Goal: Use online tool/utility: Utilize a website feature to perform a specific function

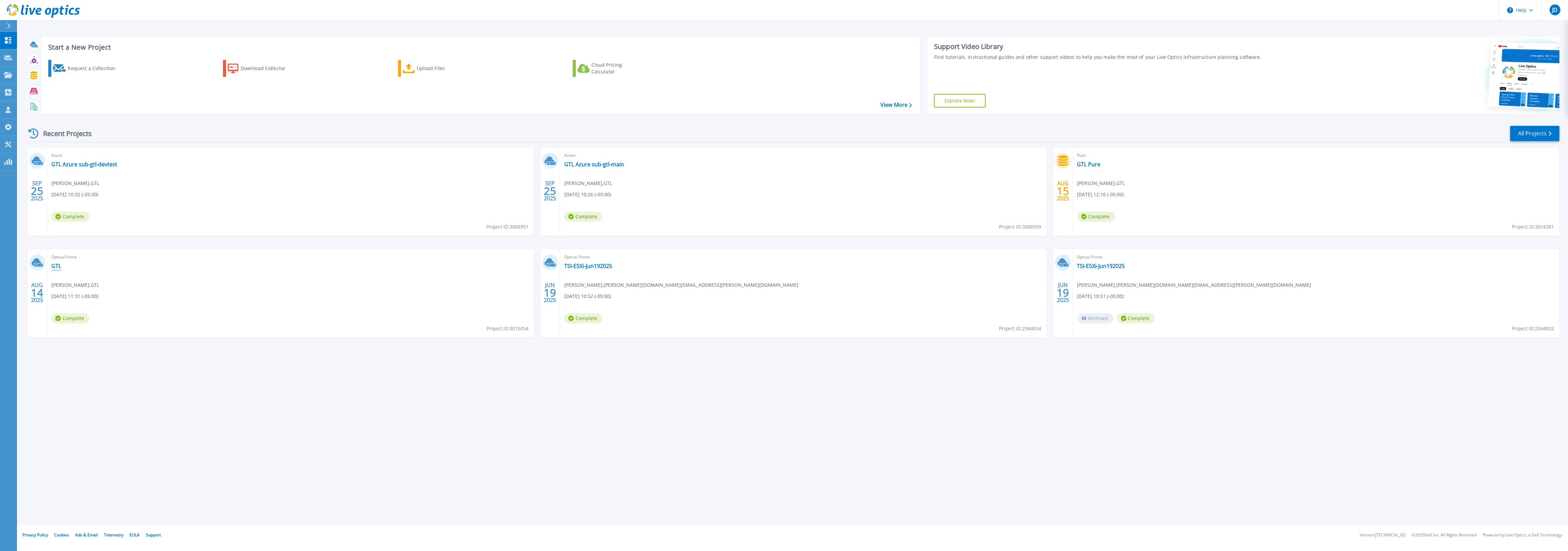
click at [55, 264] on link "GTL" at bounding box center [56, 266] width 10 height 7
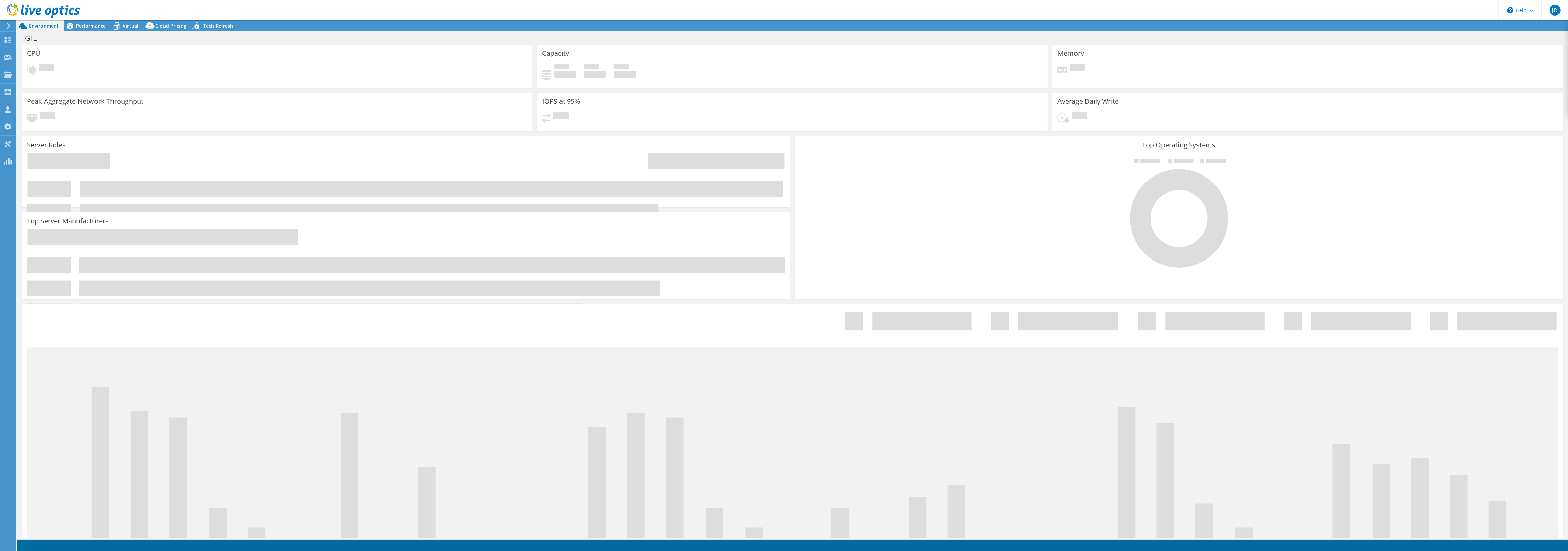
select select "USD"
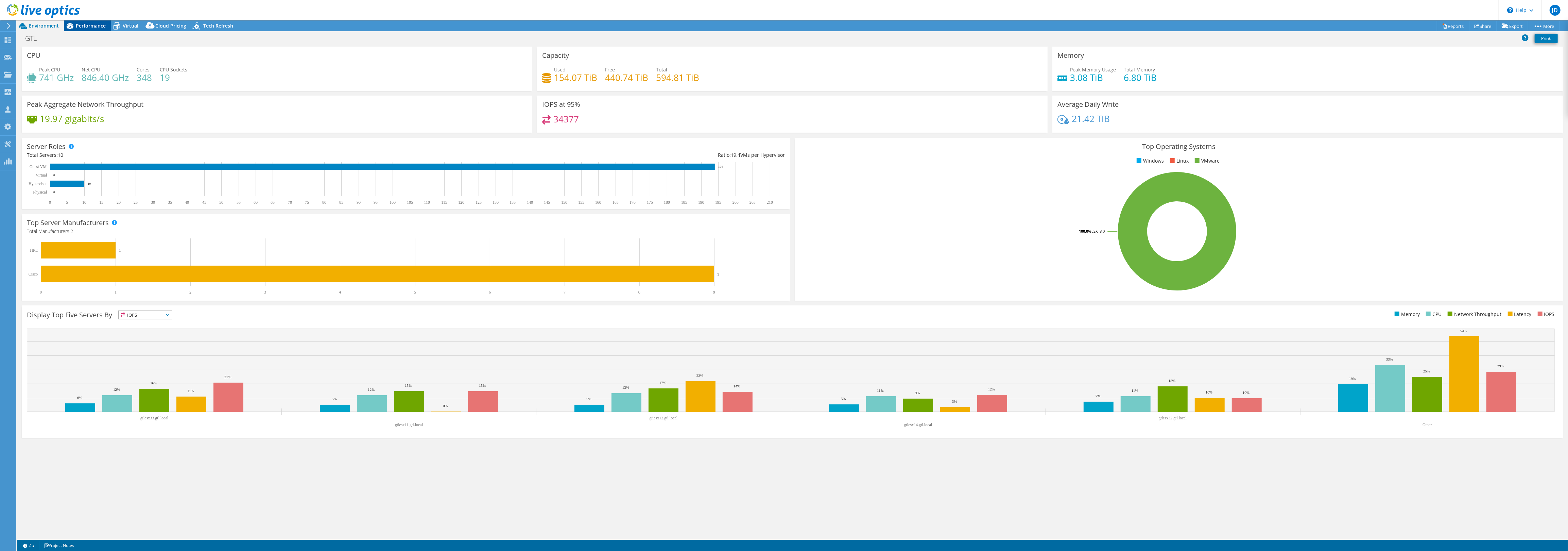
click at [79, 25] on span "Performance" at bounding box center [91, 25] width 30 height 6
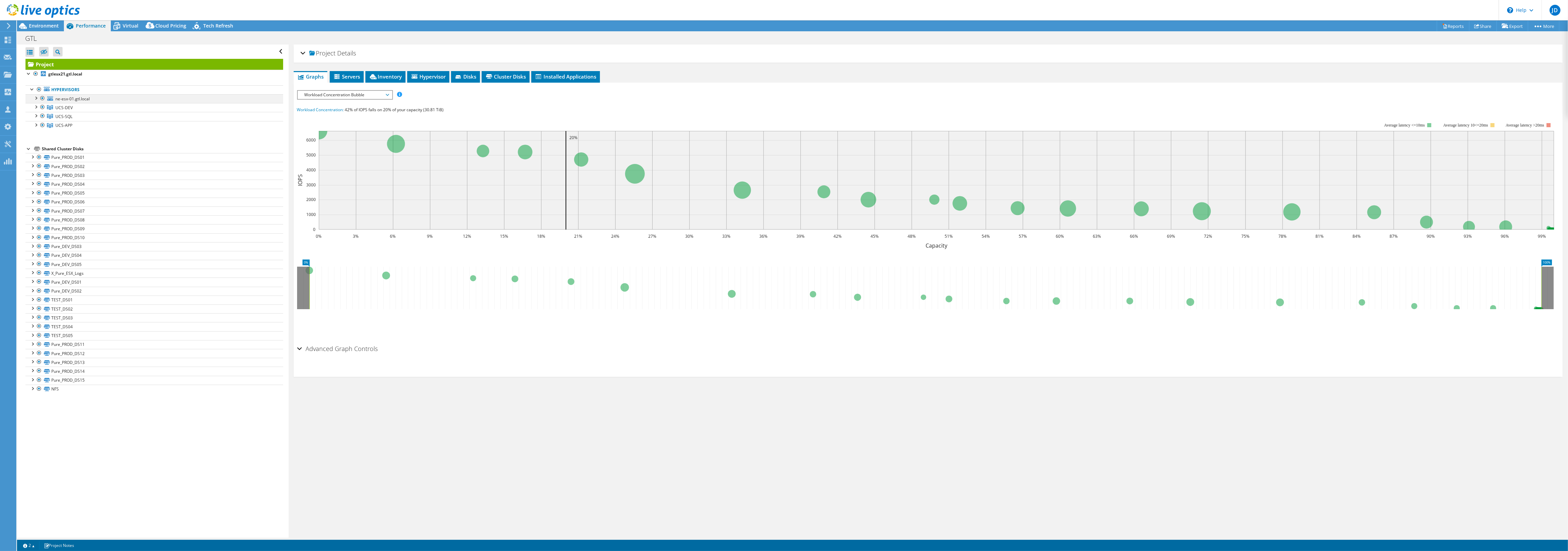
click at [42, 99] on div at bounding box center [42, 98] width 7 height 8
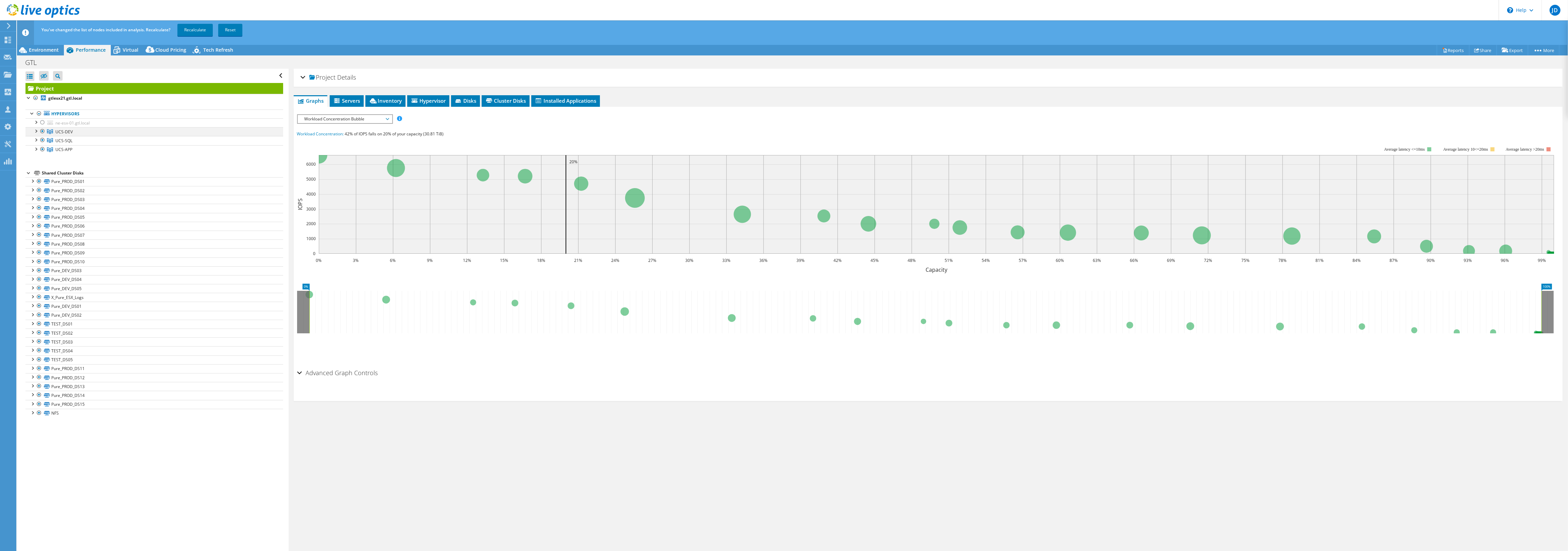
click at [43, 130] on div at bounding box center [42, 132] width 7 height 8
click at [42, 142] on div at bounding box center [42, 140] width 7 height 8
click at [42, 149] on div at bounding box center [42, 149] width 7 height 8
click at [42, 123] on div at bounding box center [42, 123] width 7 height 8
click at [194, 32] on link "Recalculate" at bounding box center [195, 30] width 36 height 12
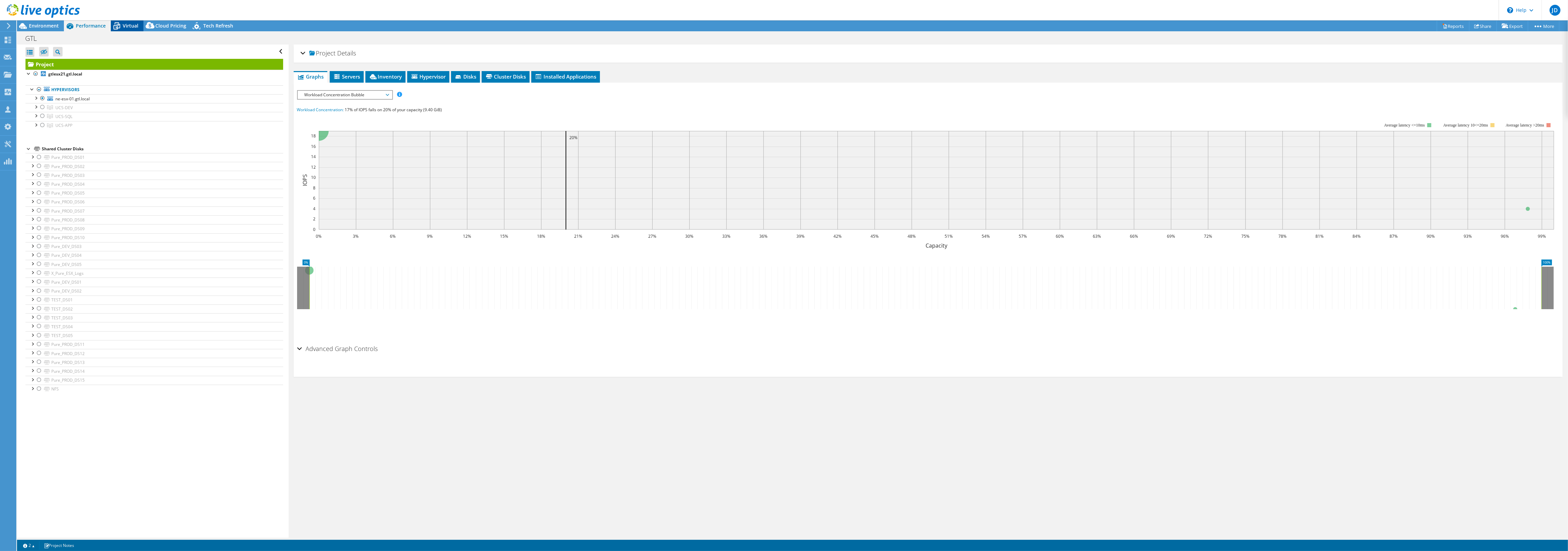
click at [122, 27] on icon at bounding box center [116, 25] width 12 height 12
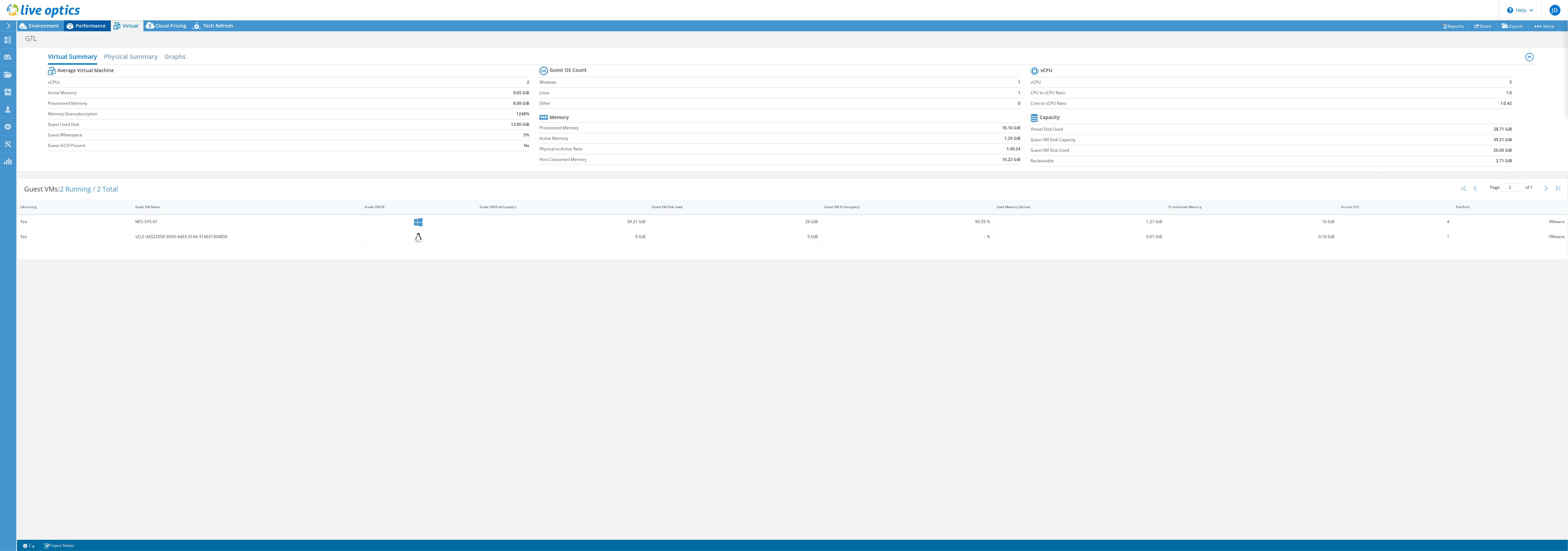
click at [81, 25] on span "Performance" at bounding box center [91, 25] width 30 height 6
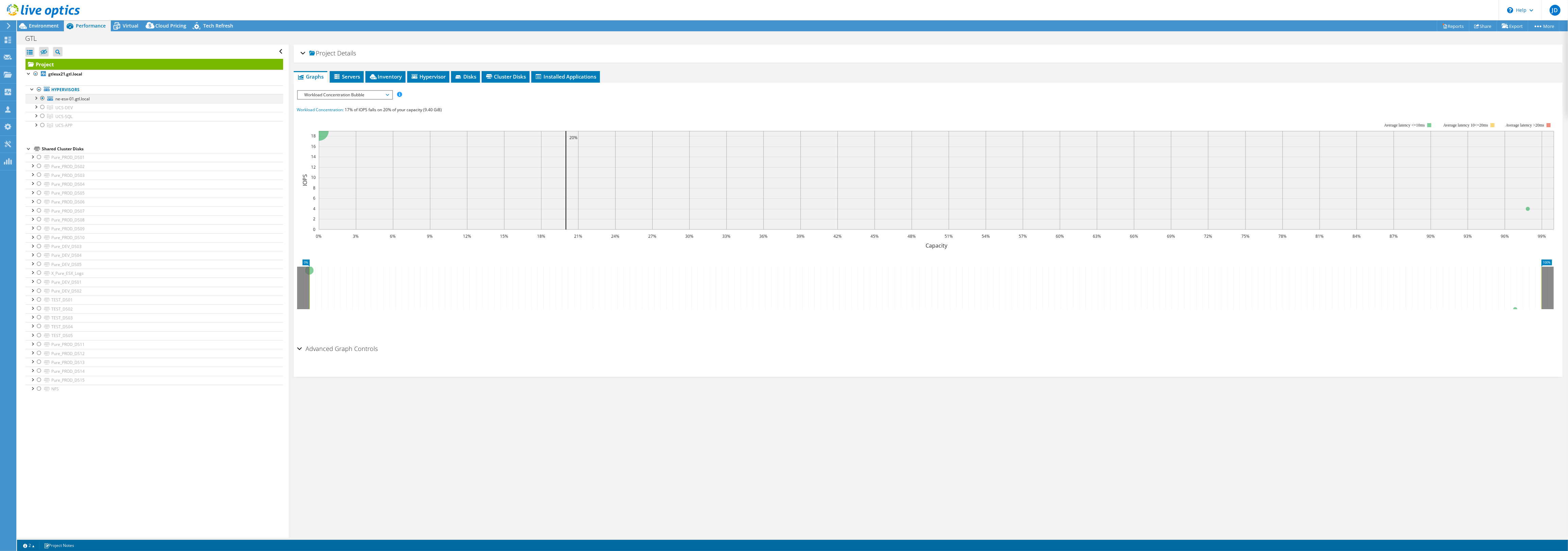
click at [43, 99] on div at bounding box center [42, 98] width 7 height 8
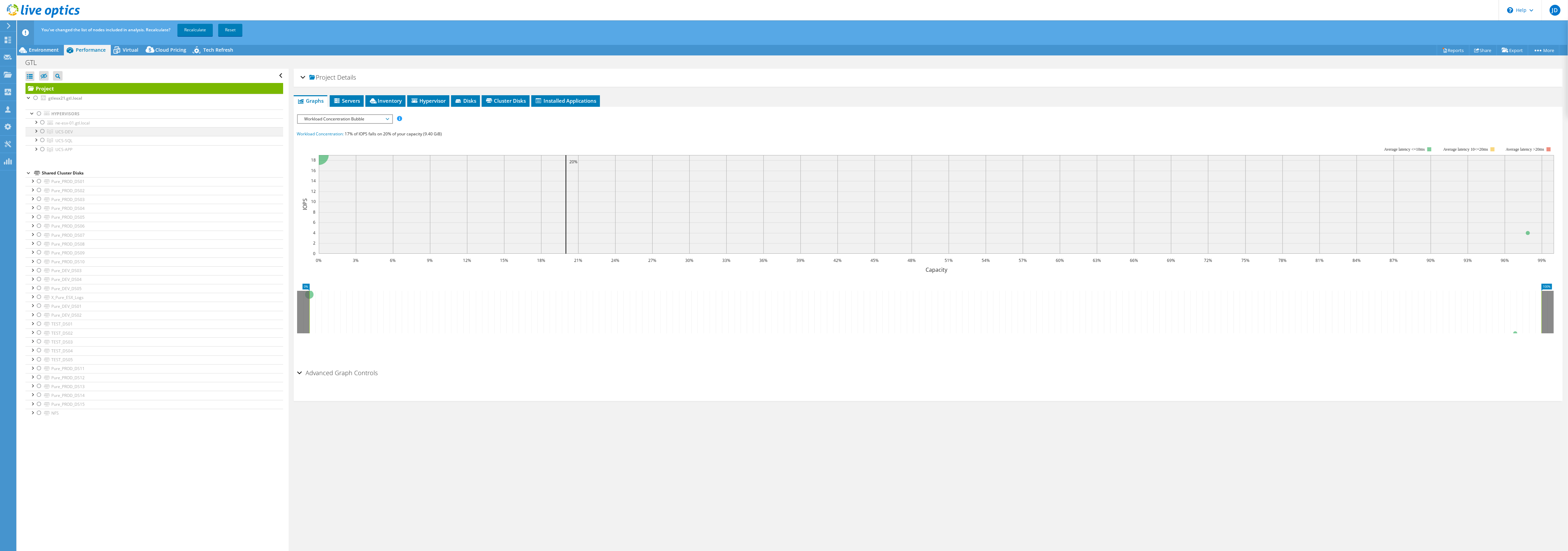
click at [44, 134] on div at bounding box center [42, 132] width 7 height 8
click at [199, 31] on link "Recalculate" at bounding box center [195, 30] width 36 height 12
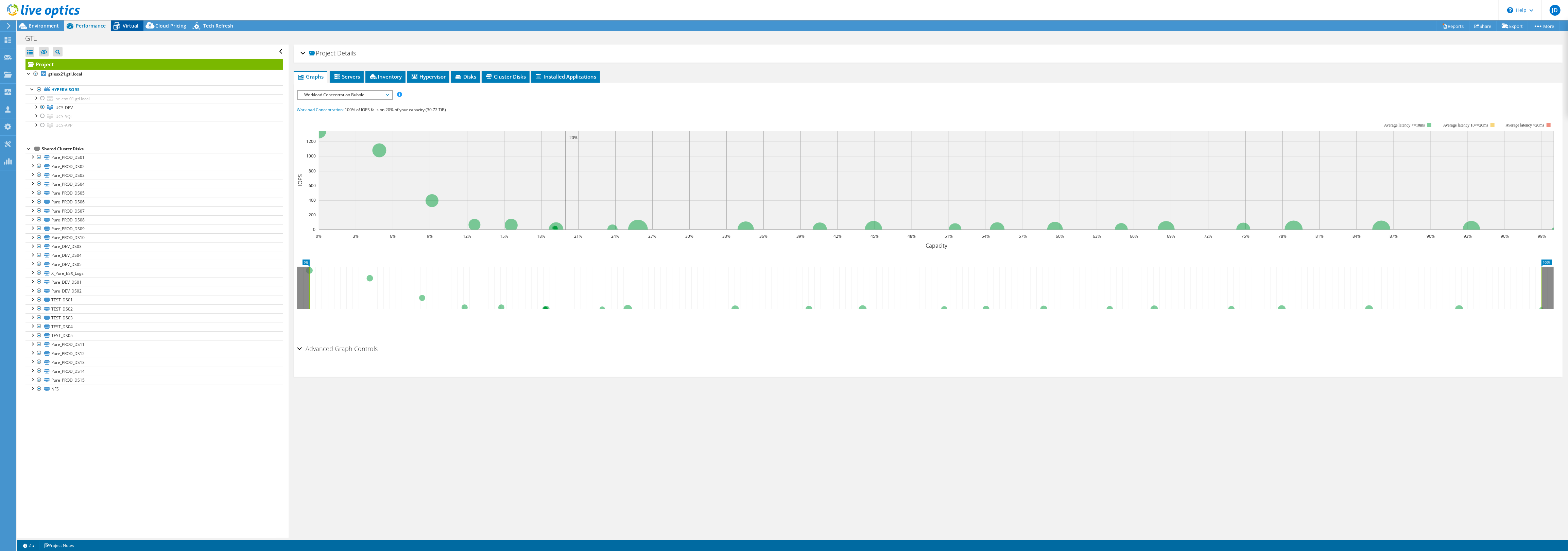
click at [123, 25] on icon at bounding box center [116, 25] width 12 height 12
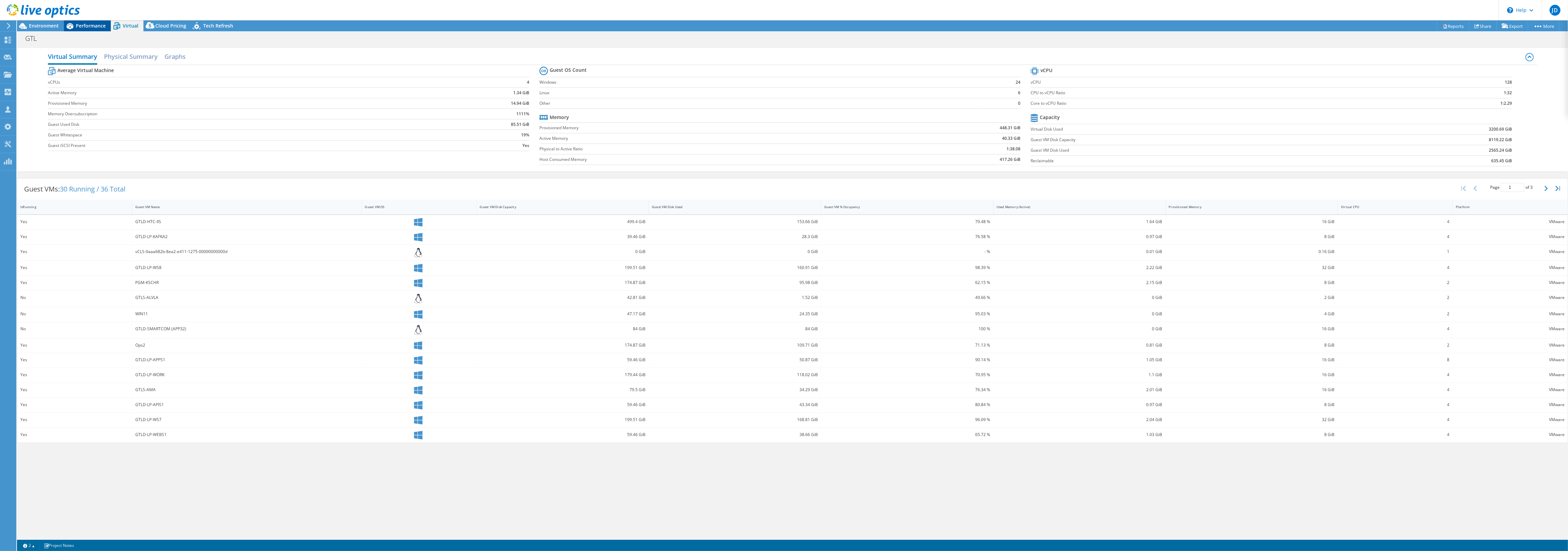
click at [90, 26] on span "Performance" at bounding box center [91, 25] width 30 height 6
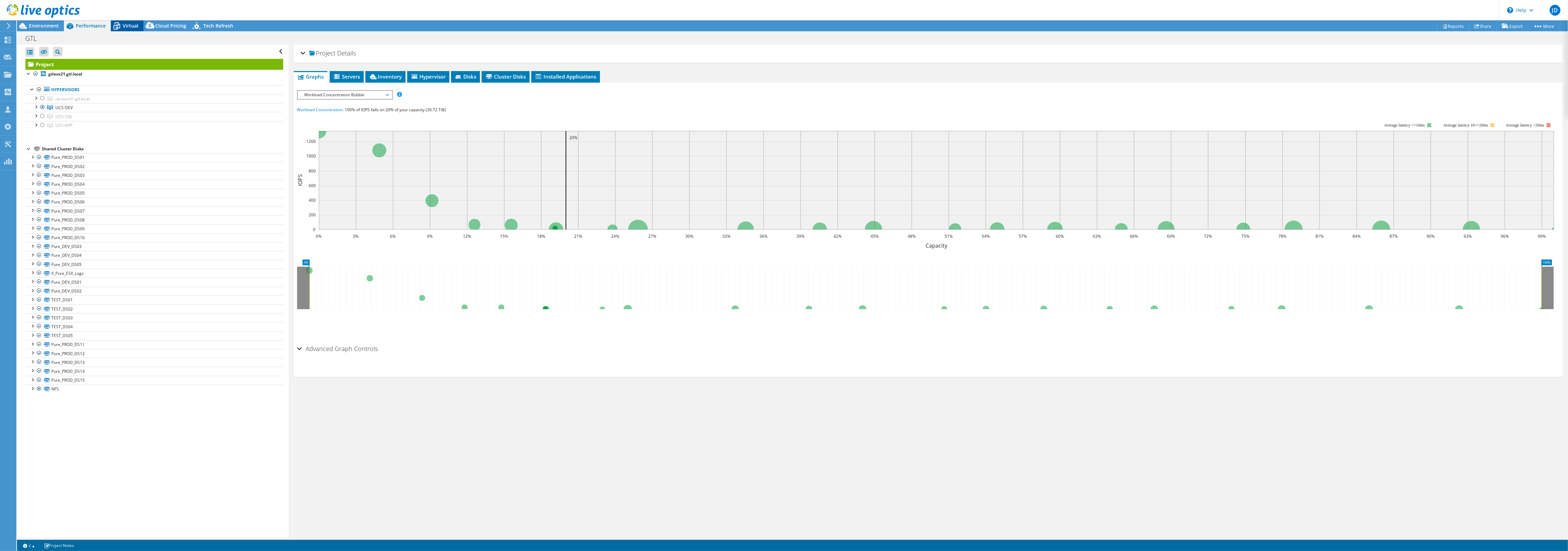
click at [132, 25] on span "Virtual" at bounding box center [130, 25] width 16 height 6
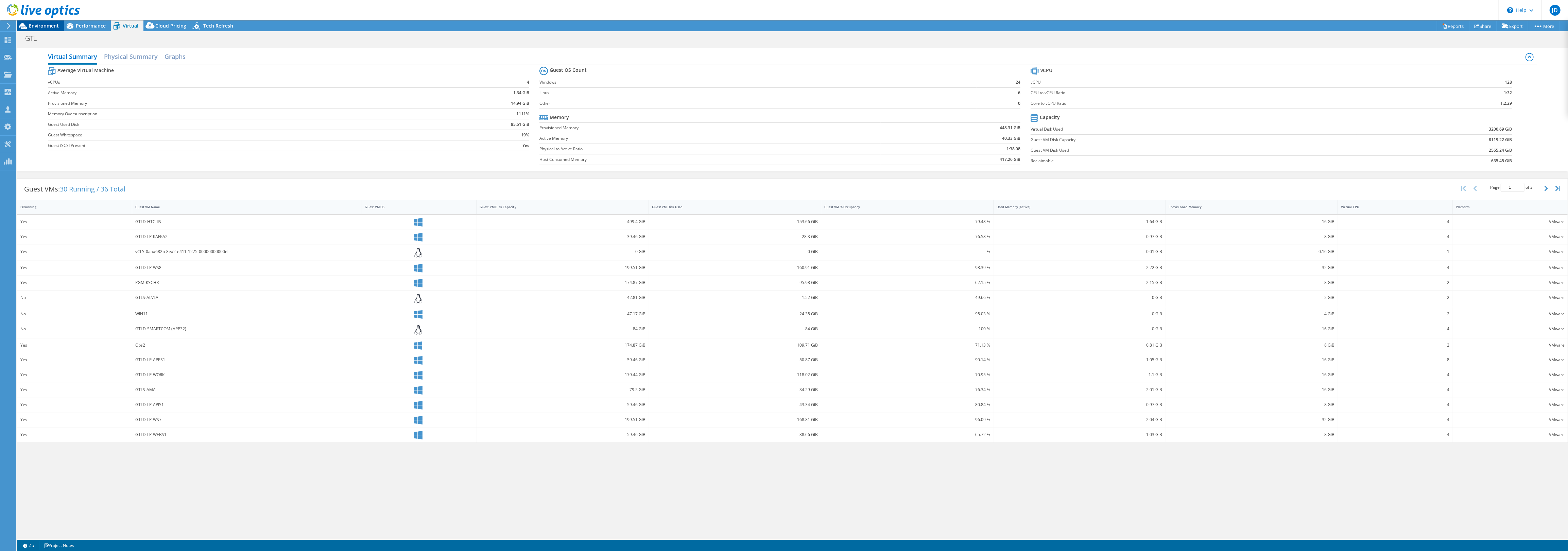
click at [37, 26] on span "Environment" at bounding box center [44, 25] width 30 height 6
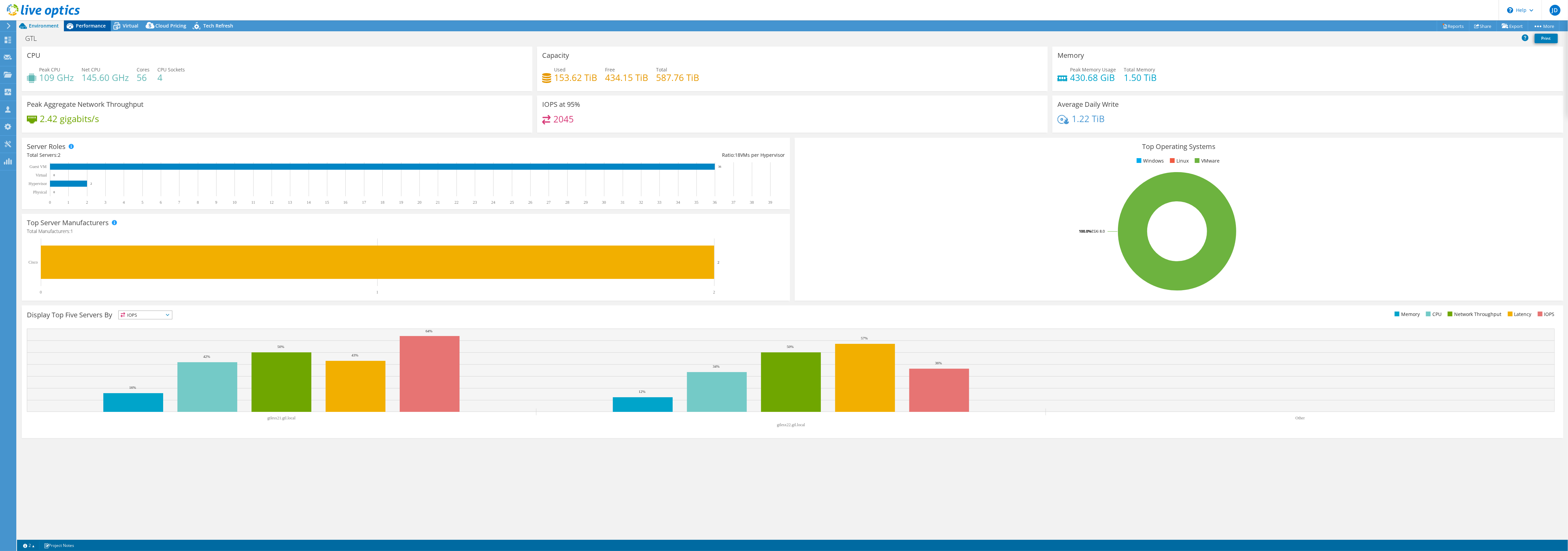
click at [85, 25] on span "Performance" at bounding box center [91, 25] width 30 height 6
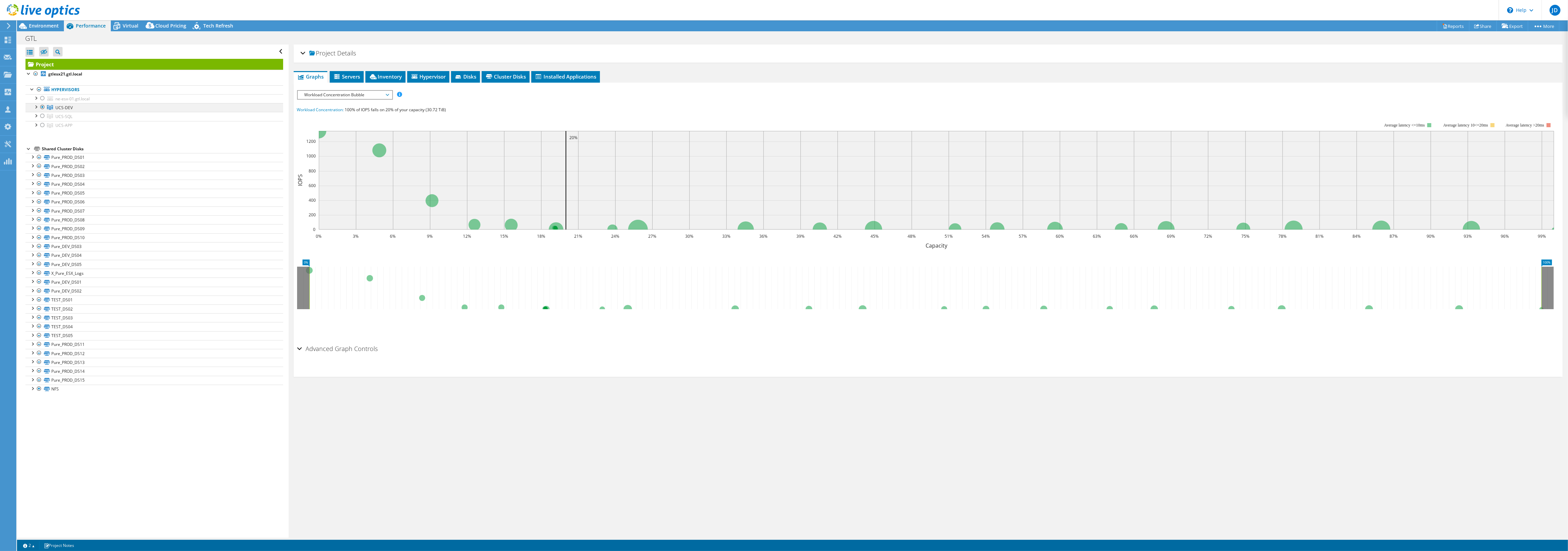
click at [41, 106] on div at bounding box center [42, 107] width 7 height 8
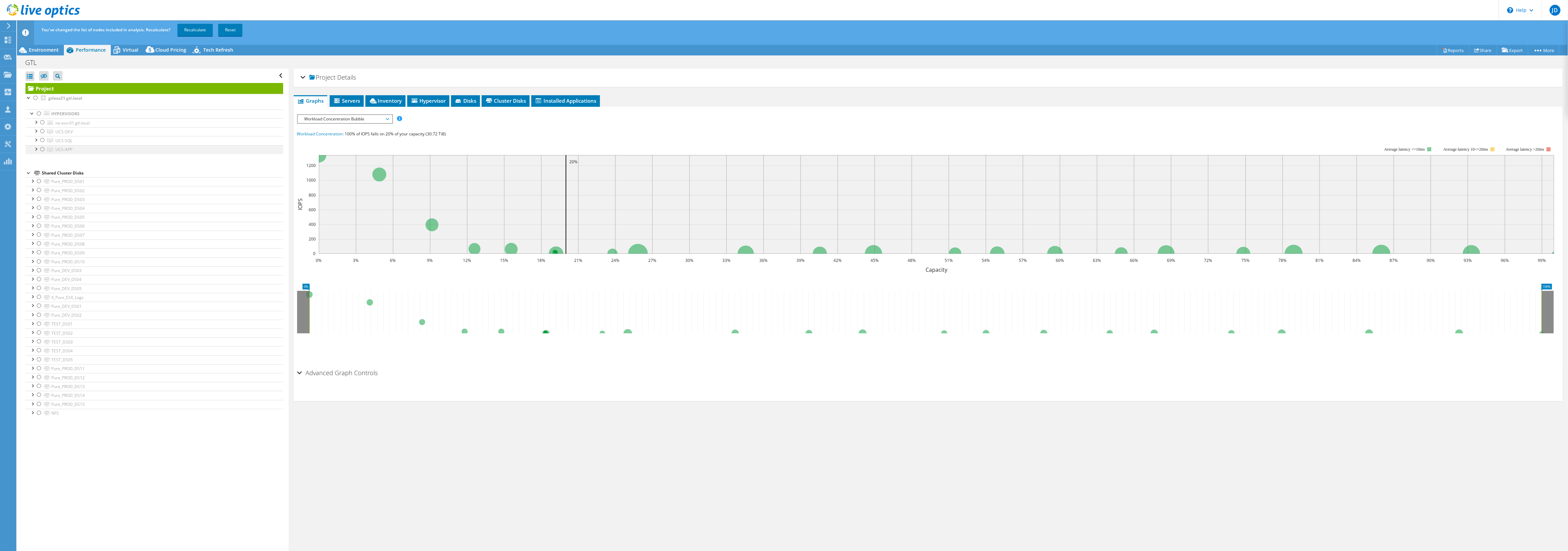
click at [41, 149] on div at bounding box center [42, 149] width 7 height 8
click at [193, 27] on link "Recalculate" at bounding box center [195, 30] width 36 height 12
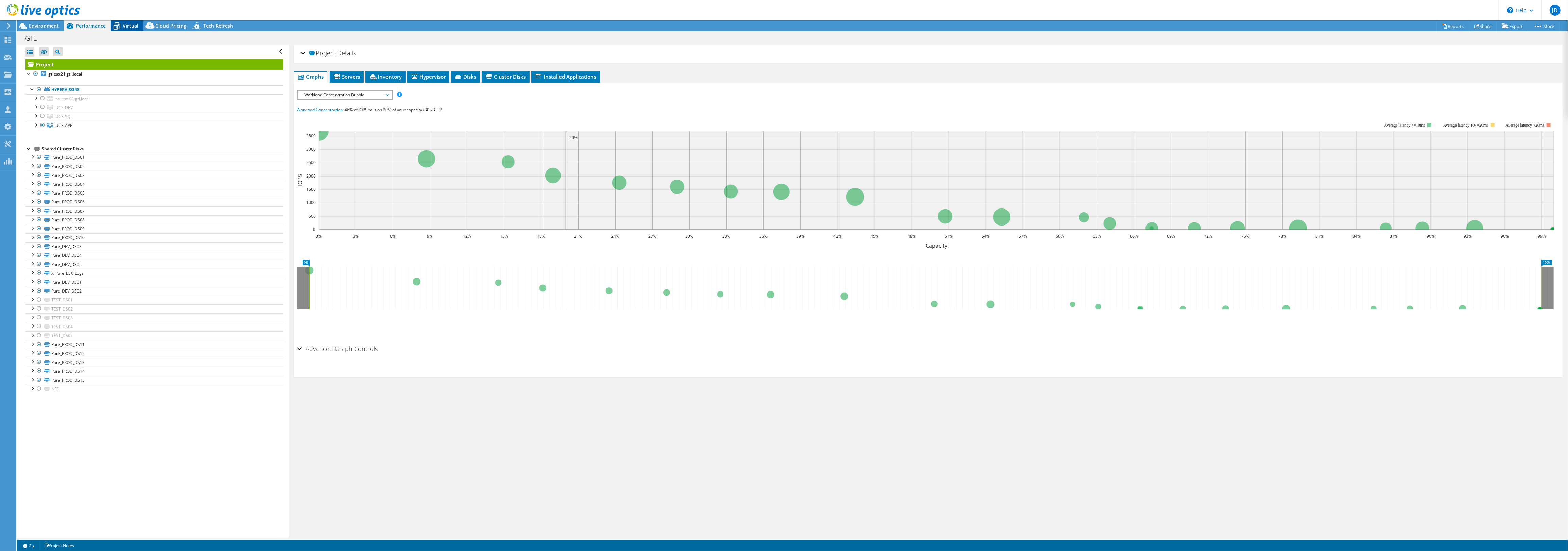
click at [125, 26] on span "Virtual" at bounding box center [130, 25] width 16 height 6
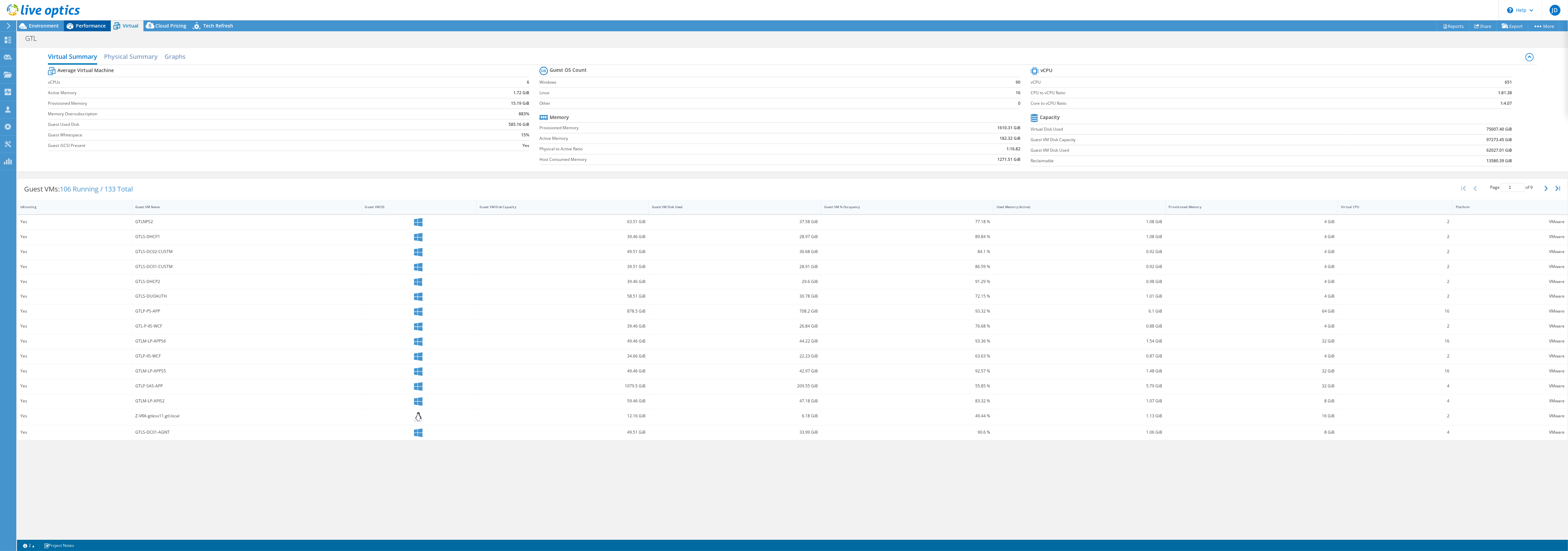
click at [89, 27] on span "Performance" at bounding box center [91, 25] width 30 height 6
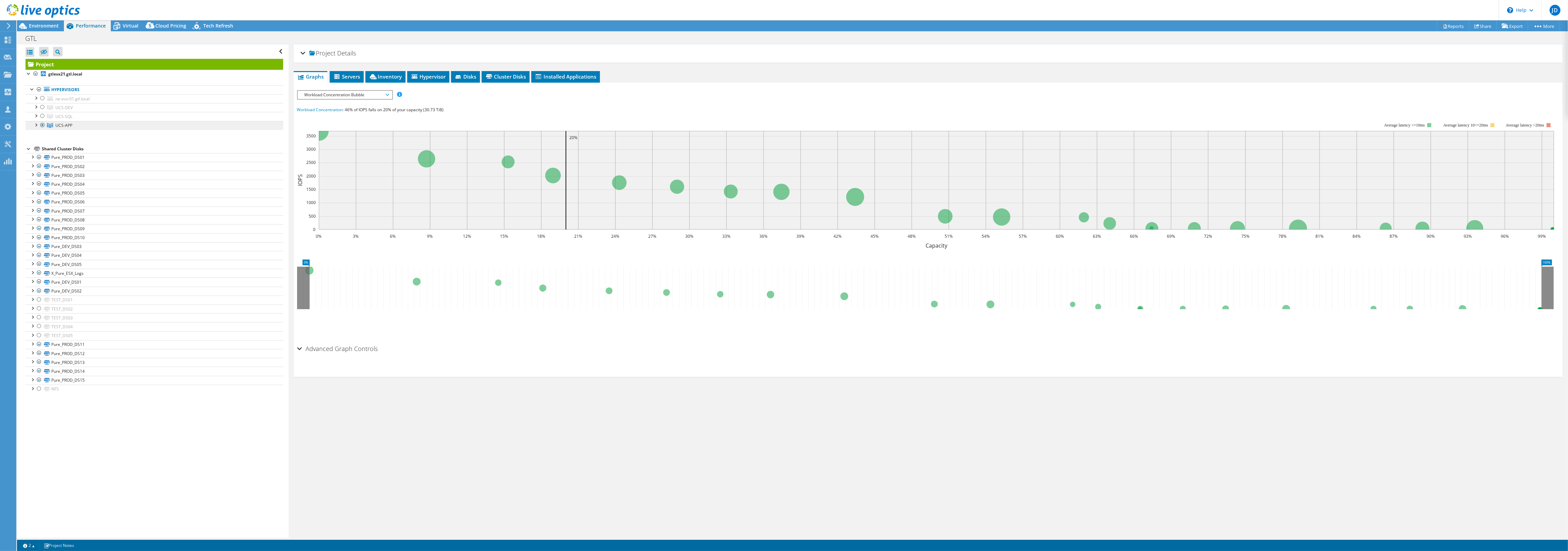
drag, startPoint x: 41, startPoint y: 125, endPoint x: 47, endPoint y: 127, distance: 6.3
click at [42, 125] on div at bounding box center [42, 125] width 7 height 8
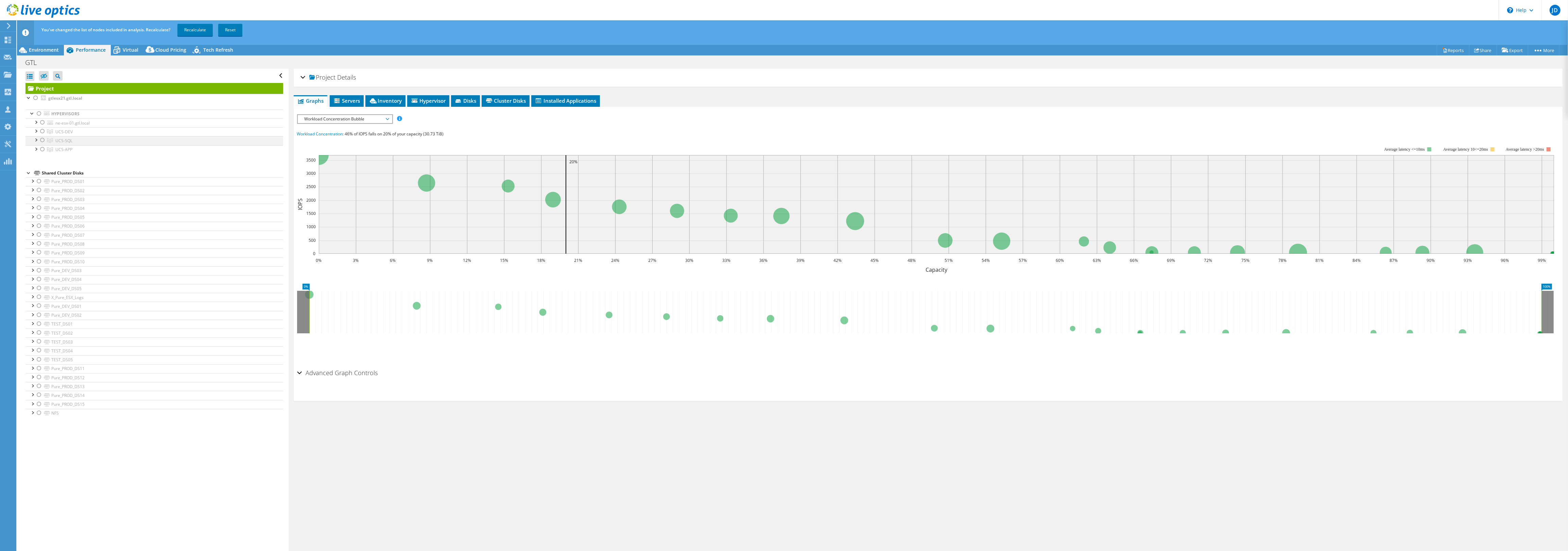
click at [44, 142] on div at bounding box center [42, 140] width 7 height 8
click at [196, 29] on link "Recalculate" at bounding box center [195, 30] width 36 height 12
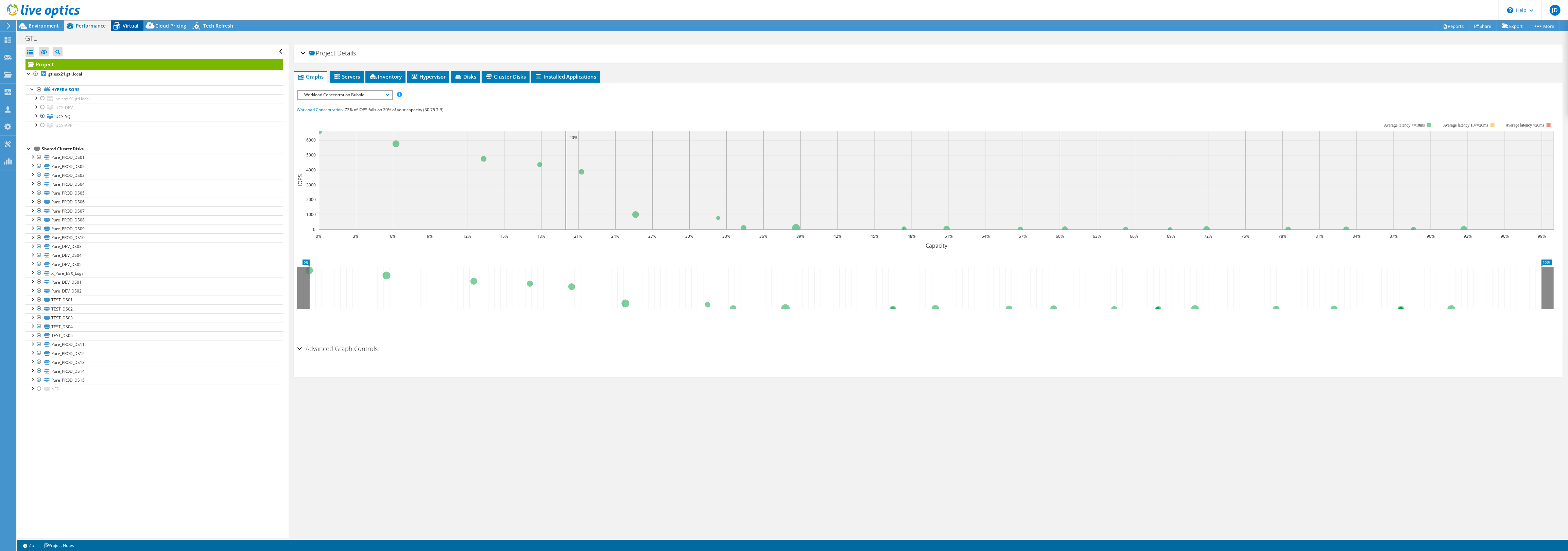
click at [129, 23] on span "Virtual" at bounding box center [130, 25] width 16 height 6
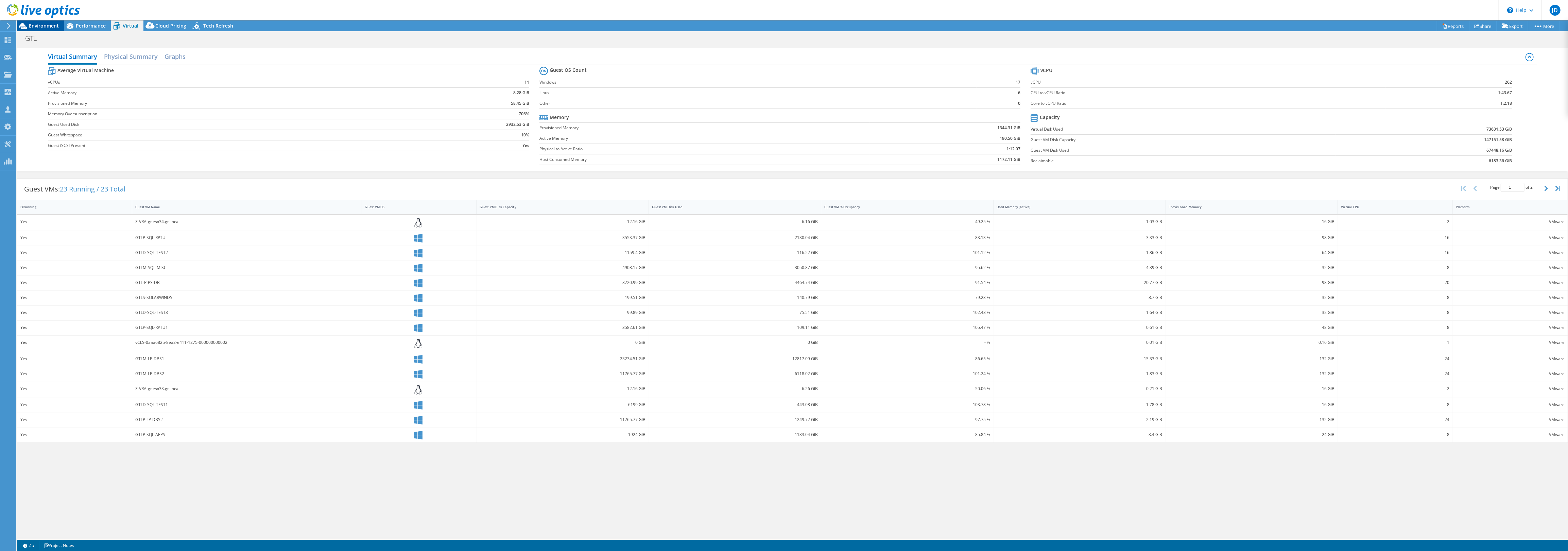
click at [37, 26] on span "Environment" at bounding box center [44, 25] width 30 height 6
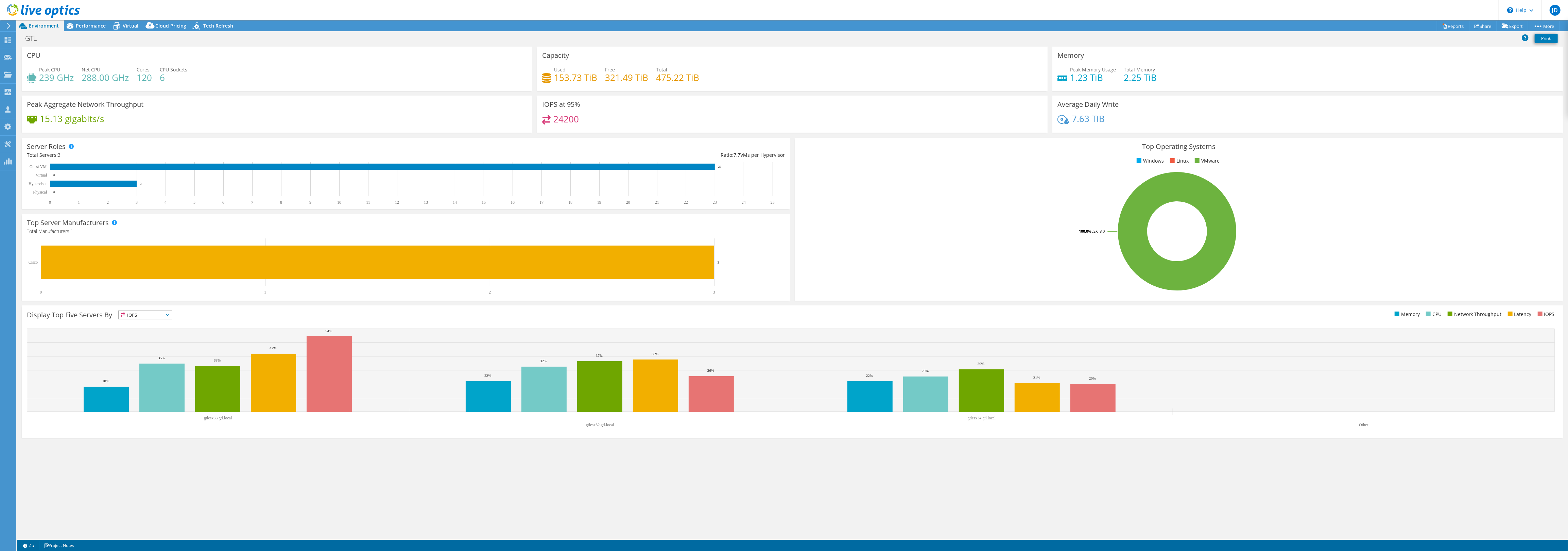
click at [151, 318] on span "IOPS" at bounding box center [145, 315] width 53 height 8
click at [145, 344] on li "CPU" at bounding box center [145, 343] width 53 height 10
